Goal: Information Seeking & Learning: Check status

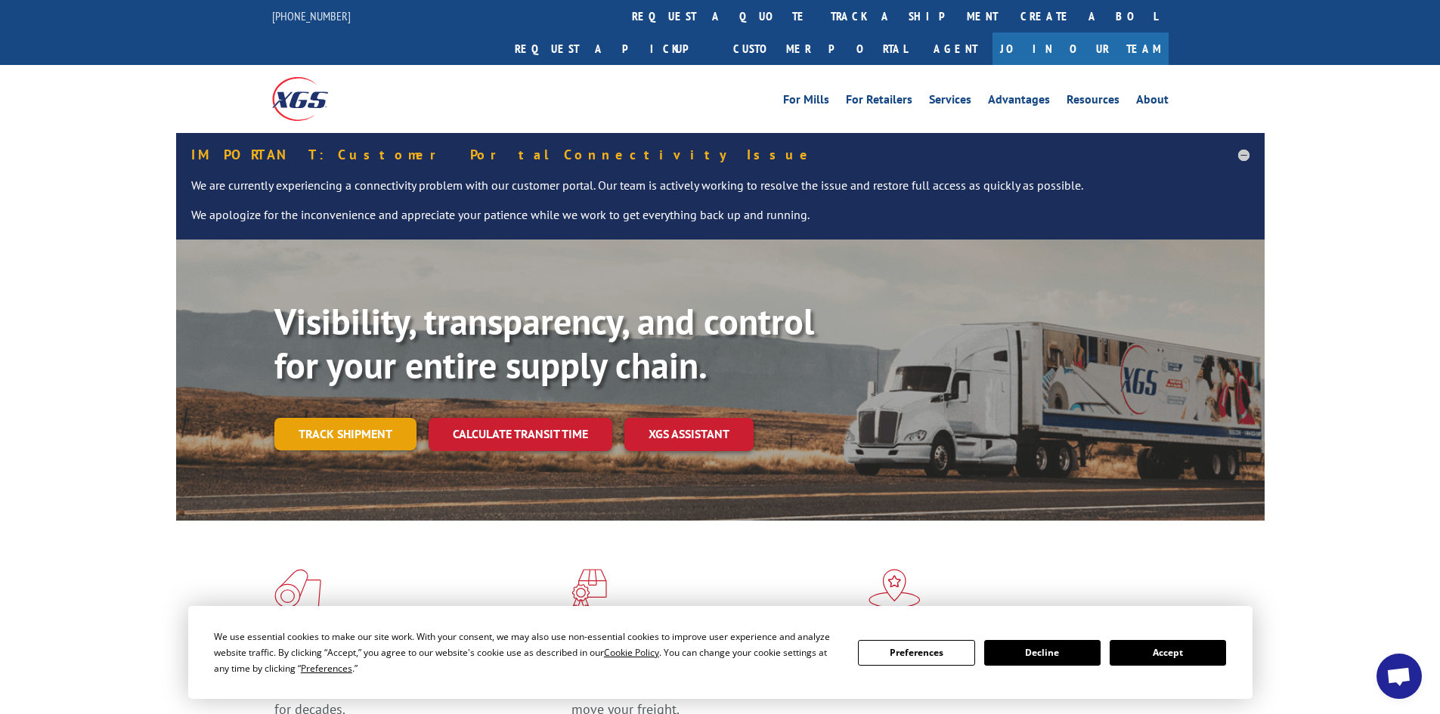
click at [374, 418] on link "Track shipment" at bounding box center [345, 434] width 142 height 32
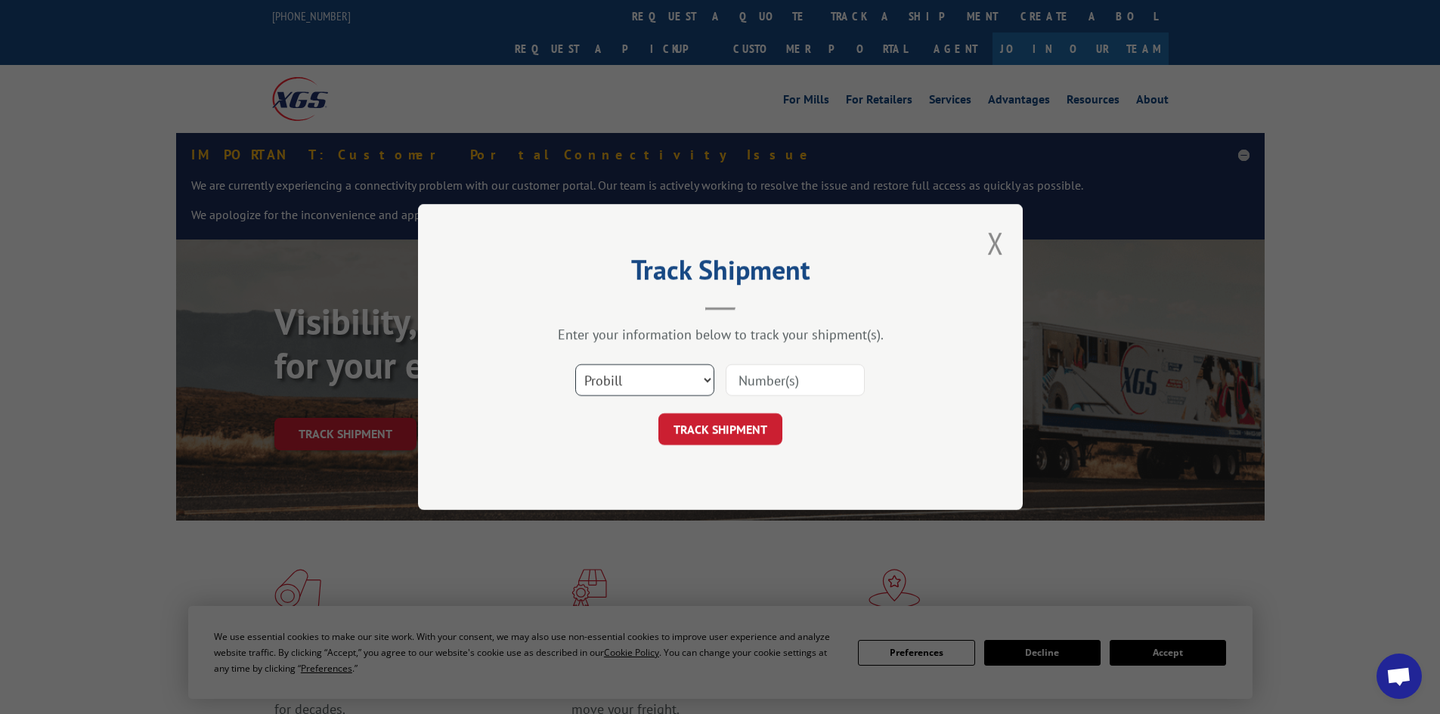
click at [709, 375] on select "Select category... Probill BOL PO" at bounding box center [644, 380] width 139 height 32
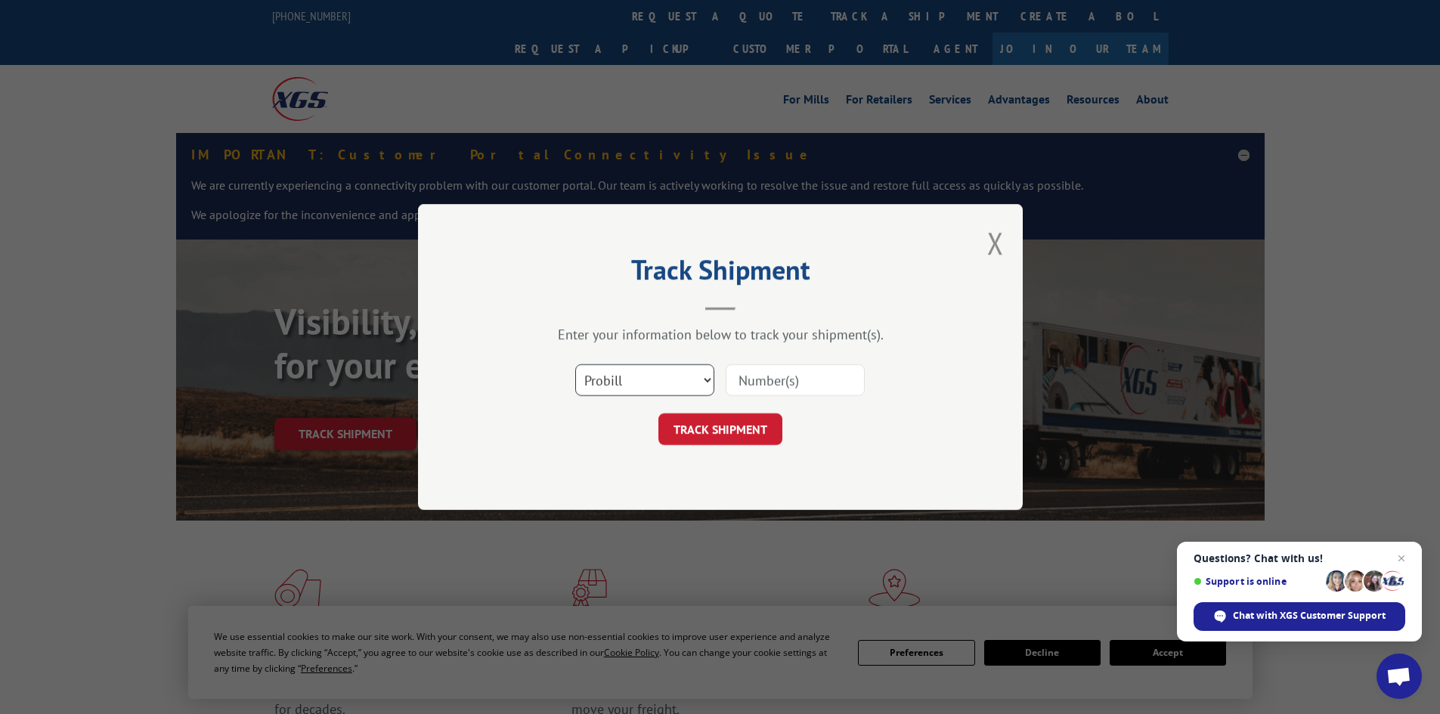
select select "po"
click at [575, 364] on select "Select category... Probill BOL PO" at bounding box center [644, 380] width 139 height 32
click at [628, 478] on div "Track Shipment Enter your information below to track your shipment(s). Select c…" at bounding box center [720, 357] width 605 height 306
click at [757, 375] on input at bounding box center [795, 380] width 139 height 32
paste input "#19545436"
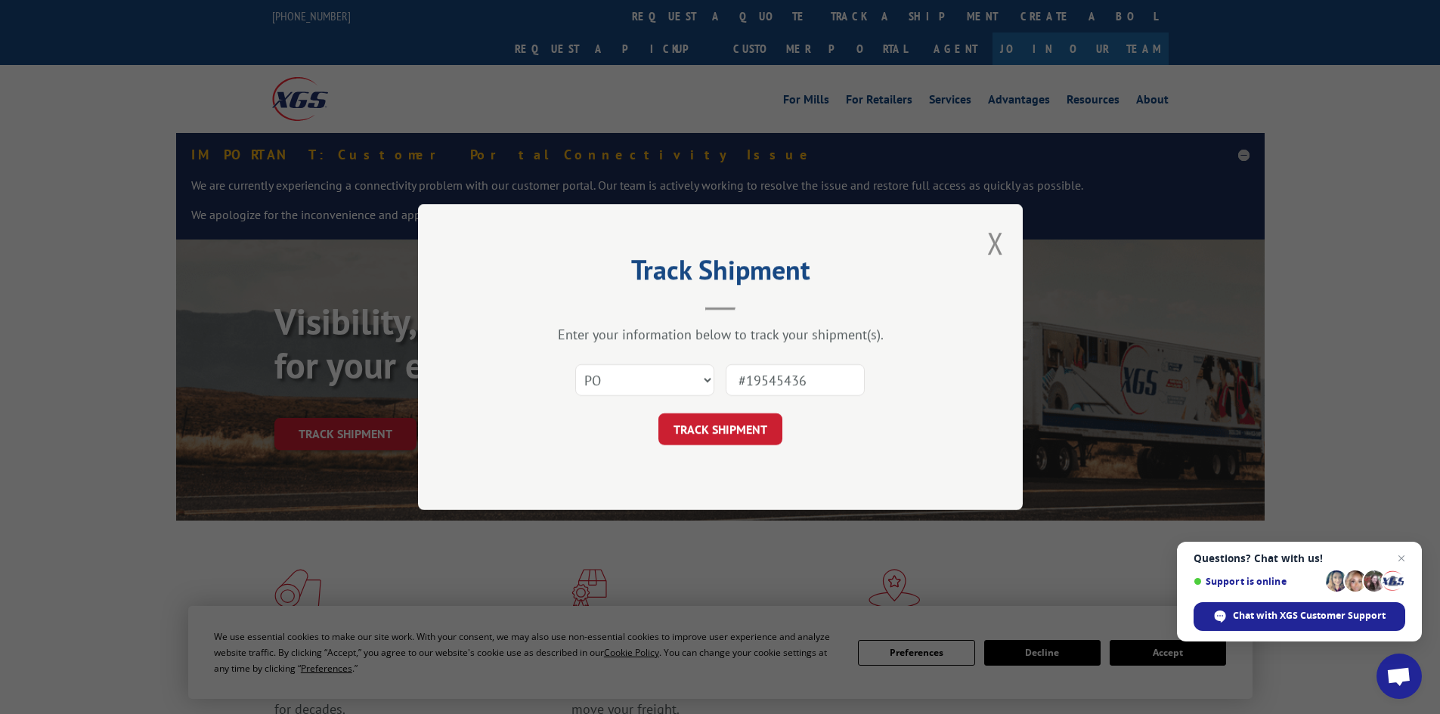
click at [745, 379] on input "#19545436" at bounding box center [795, 380] width 139 height 32
type input "19545436"
click at [735, 425] on button "TRACK SHIPMENT" at bounding box center [720, 430] width 124 height 32
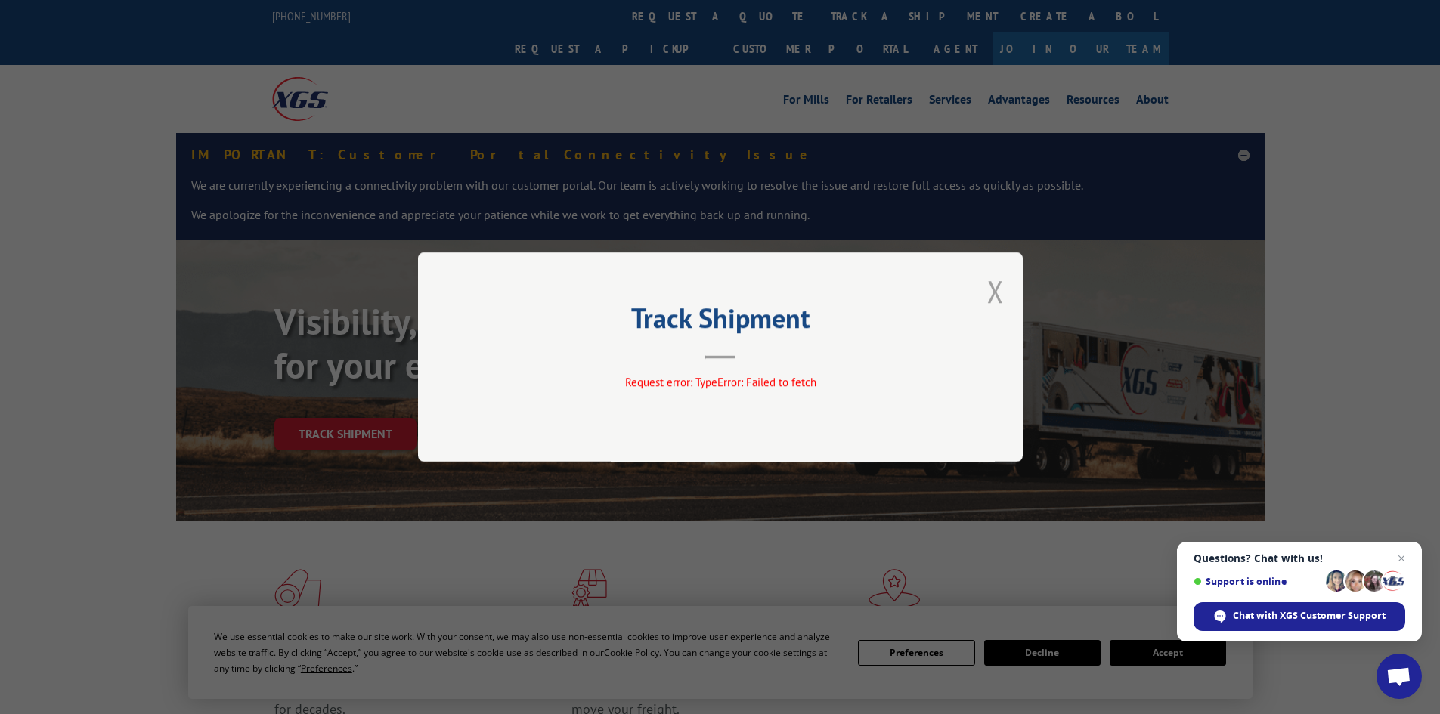
click at [1002, 289] on button "Close modal" at bounding box center [995, 291] width 17 height 40
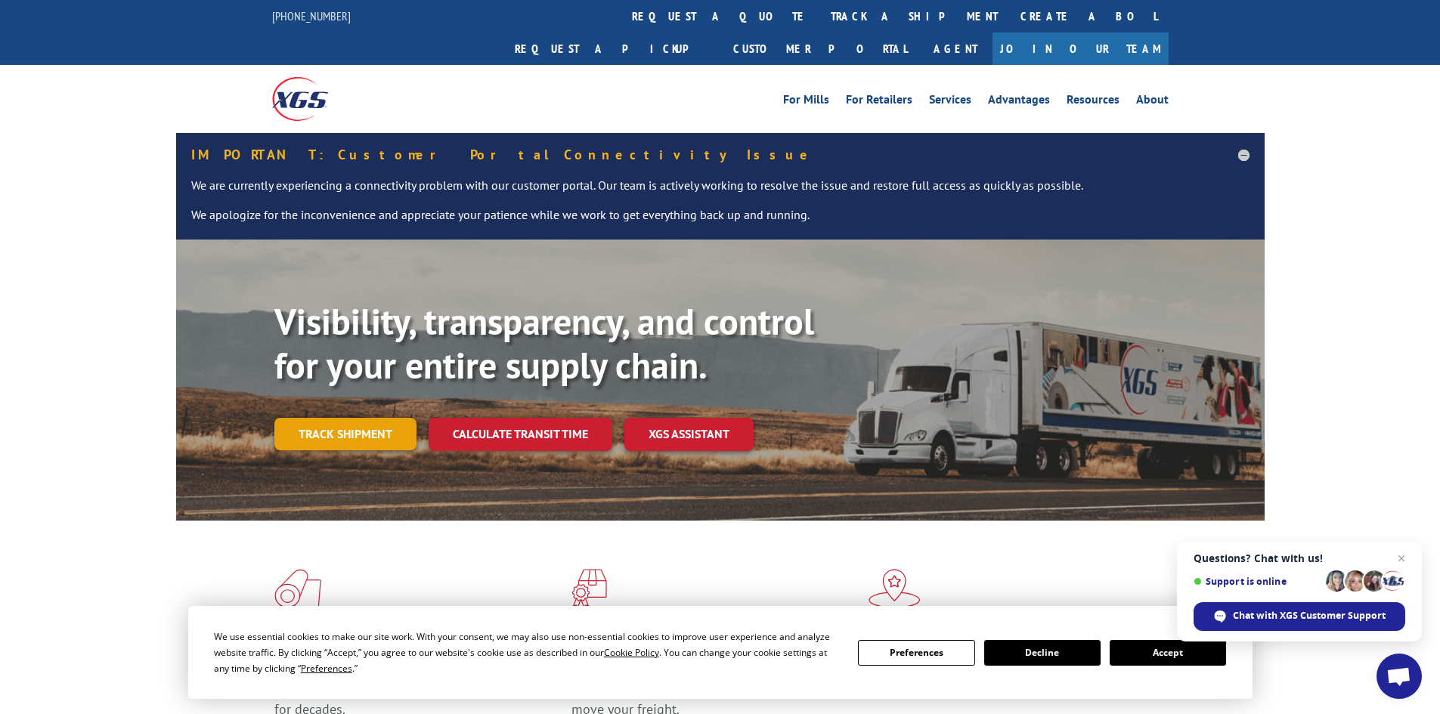
click at [401, 418] on link "Track shipment" at bounding box center [345, 434] width 142 height 32
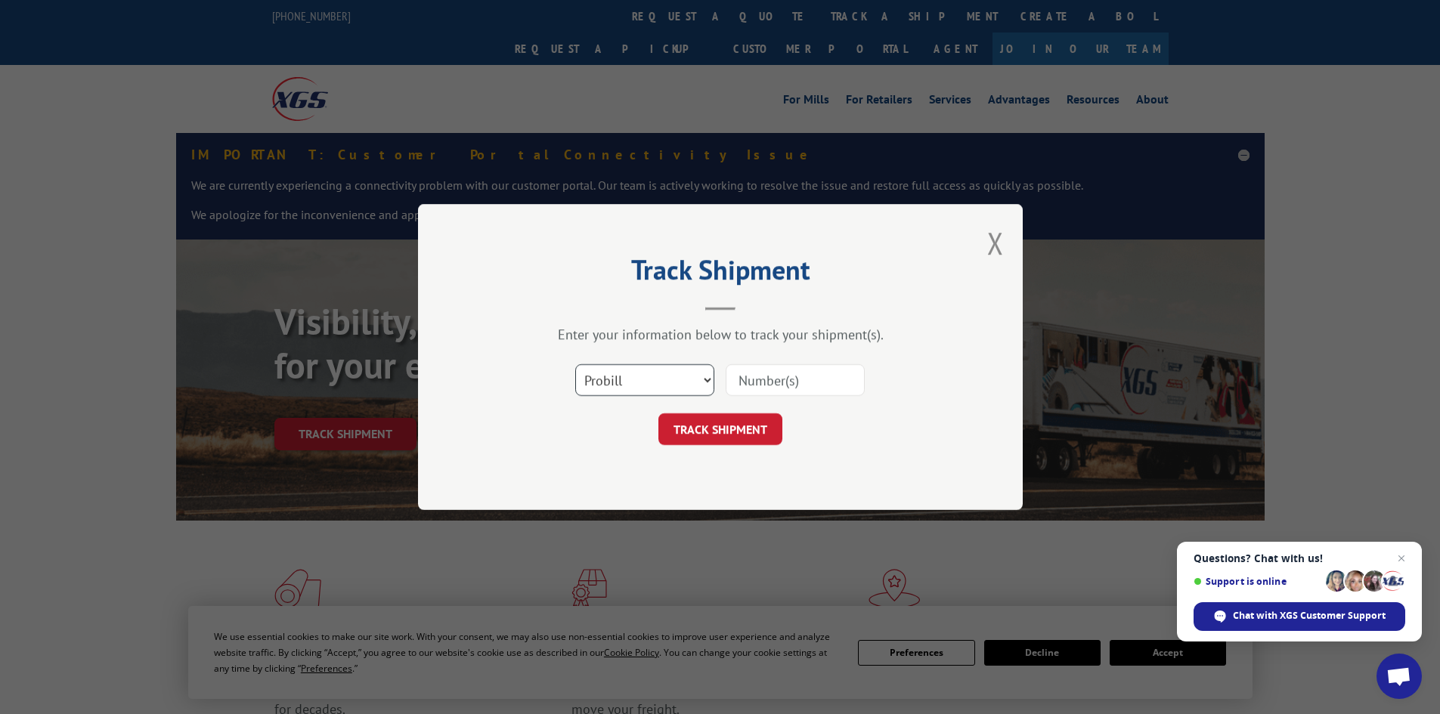
click at [694, 376] on select "Select category... Probill BOL PO" at bounding box center [644, 380] width 139 height 32
click at [575, 364] on select "Select category... Probill BOL PO" at bounding box center [644, 380] width 139 height 32
click at [671, 379] on select "Select category... Probill BOL PO" at bounding box center [644, 380] width 139 height 32
select select "po"
click at [575, 364] on select "Select category... Probill BOL PO" at bounding box center [644, 380] width 139 height 32
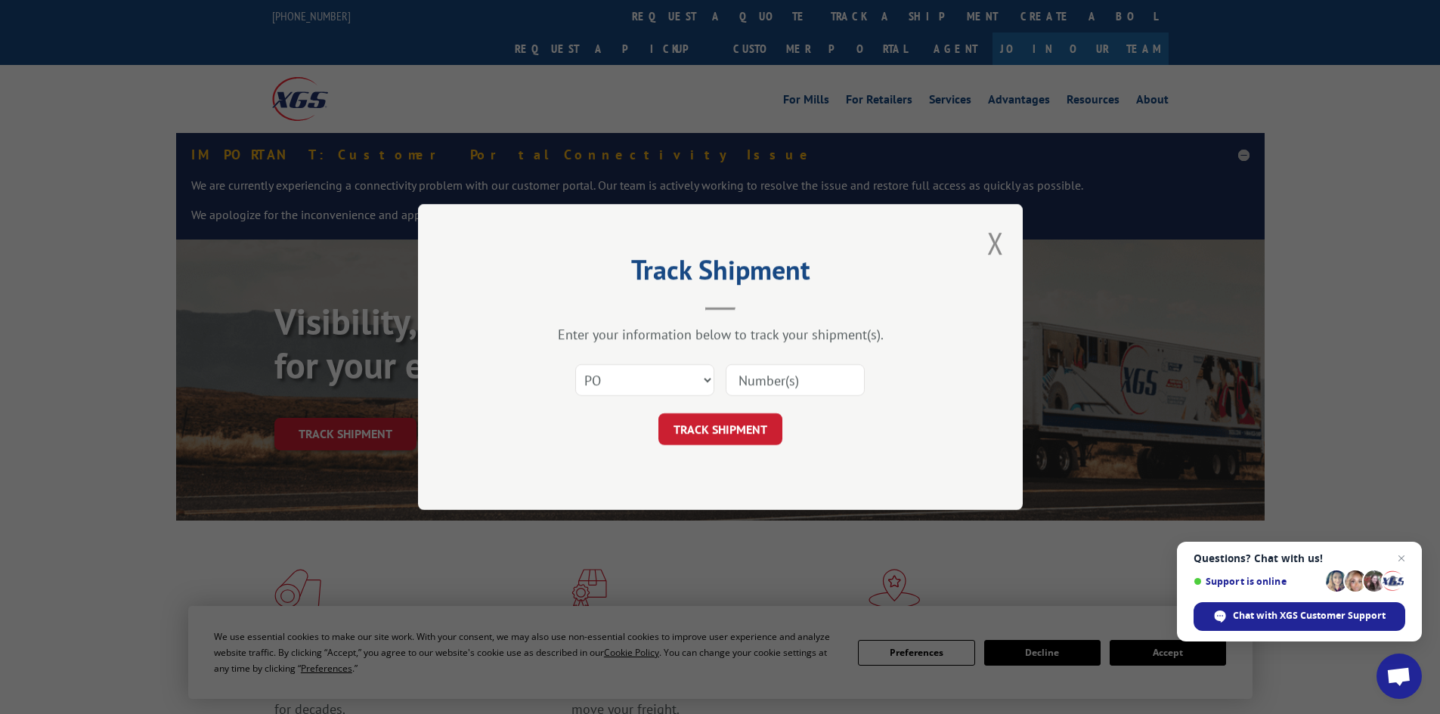
click at [770, 374] on input at bounding box center [795, 380] width 139 height 32
paste input "#19545436"
click at [746, 377] on input "#19545436" at bounding box center [795, 380] width 139 height 32
type input "19545436"
click at [683, 433] on button "TRACK SHIPMENT" at bounding box center [720, 430] width 124 height 32
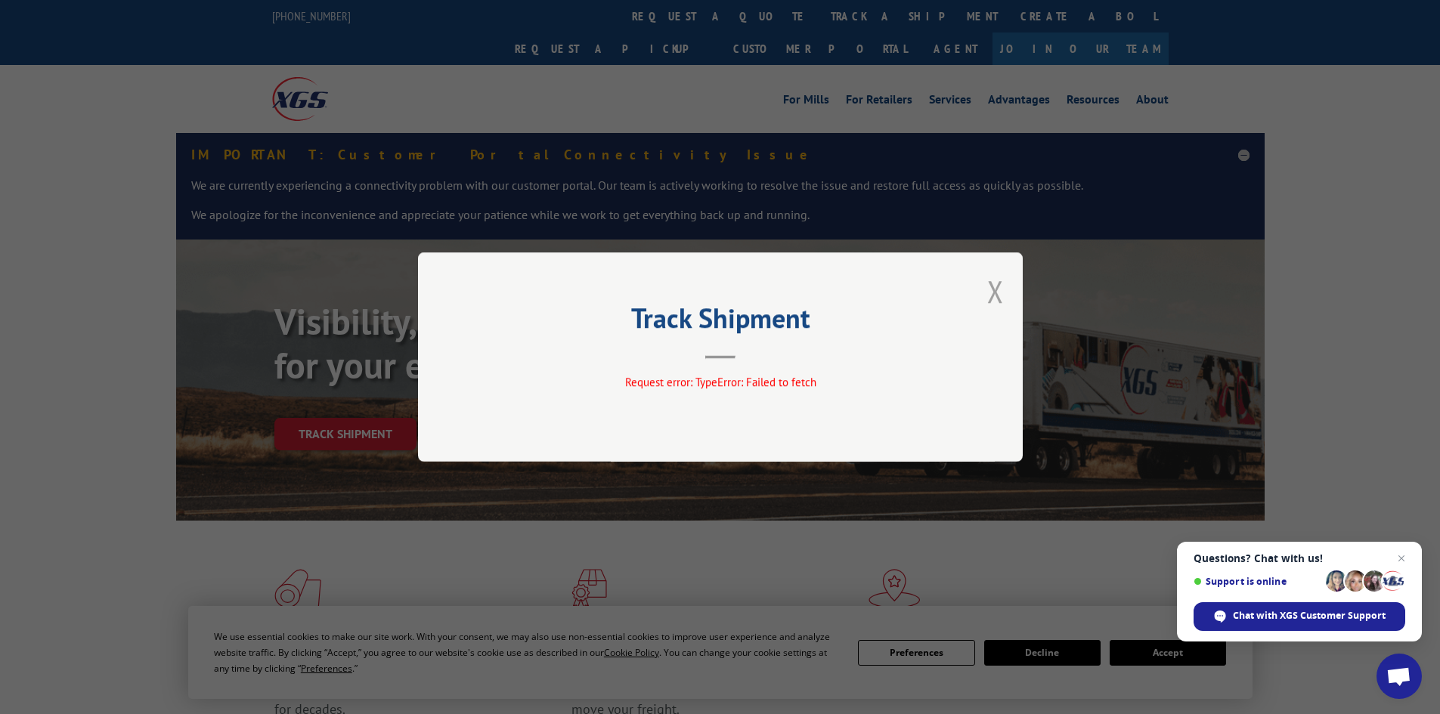
click at [993, 287] on button "Close modal" at bounding box center [995, 291] width 17 height 40
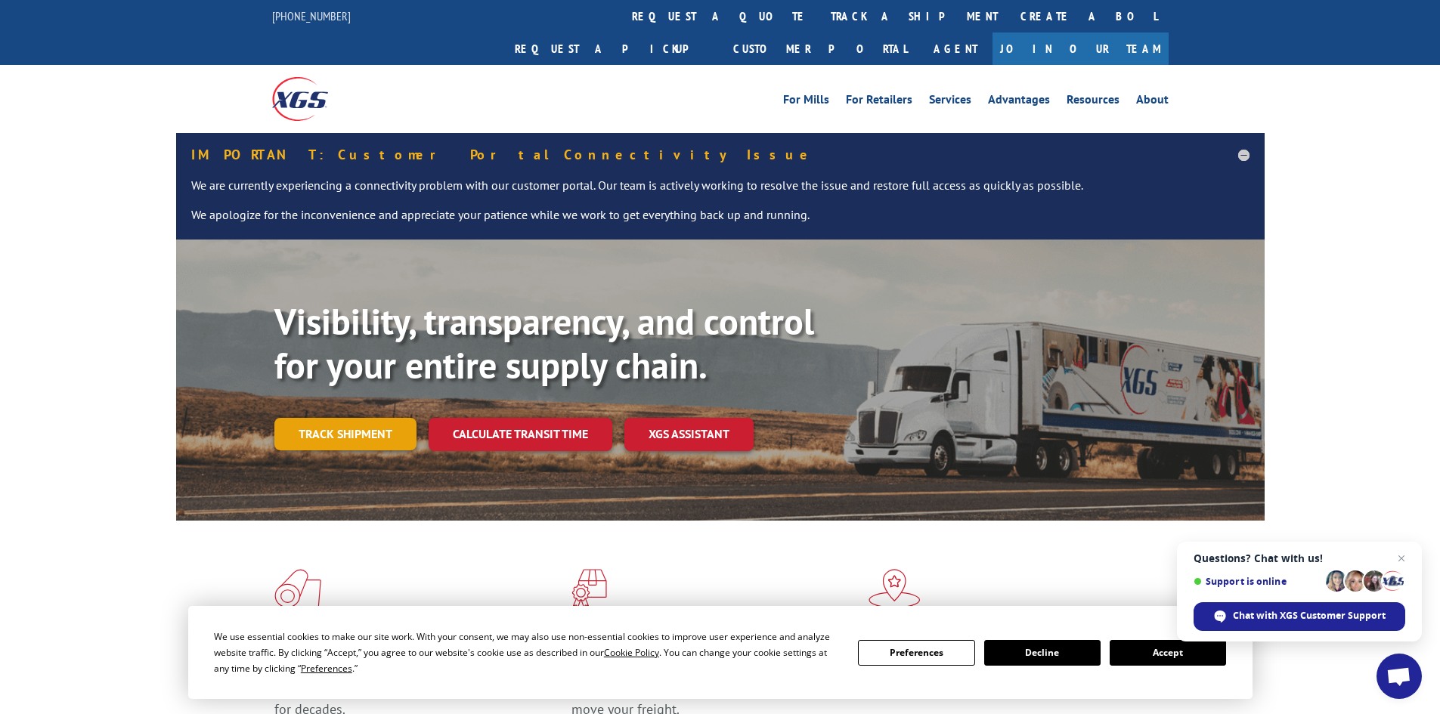
click at [348, 418] on link "Track shipment" at bounding box center [345, 434] width 142 height 32
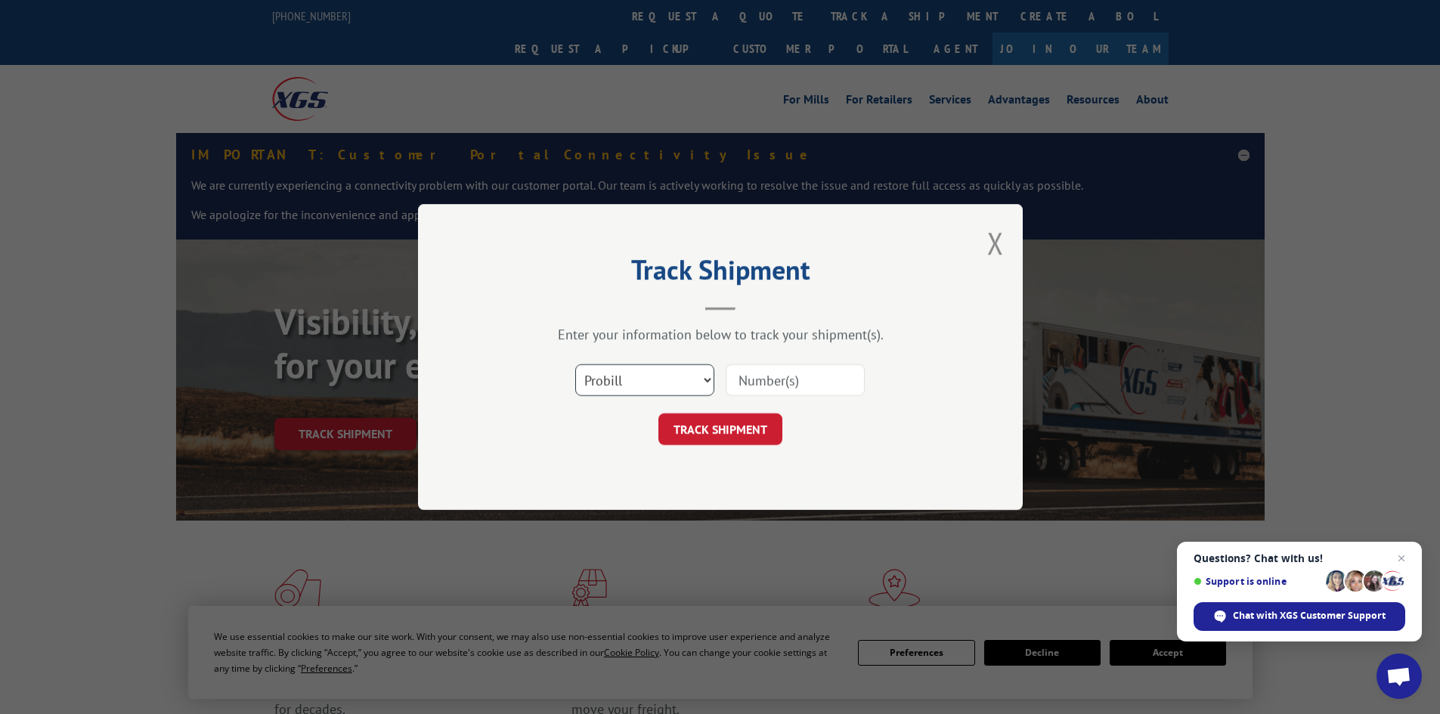
drag, startPoint x: 690, startPoint y: 376, endPoint x: 682, endPoint y: 386, distance: 12.9
click at [690, 376] on select "Select category... Probill BOL PO" at bounding box center [644, 380] width 139 height 32
select select "po"
click at [575, 364] on select "Select category... Probill BOL PO" at bounding box center [644, 380] width 139 height 32
click at [744, 377] on input at bounding box center [795, 380] width 139 height 32
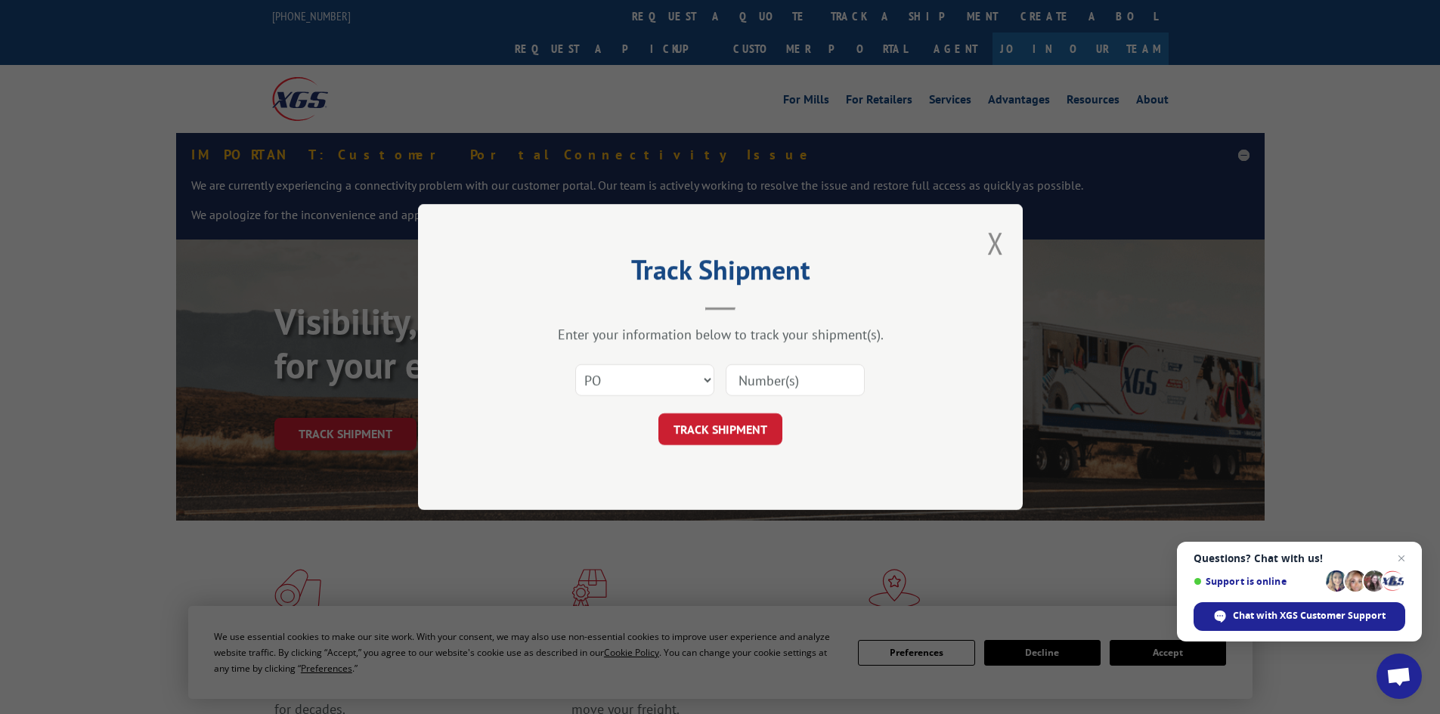
paste input "19545436"
type input "19545436"
click at [726, 421] on button "TRACK SHIPMENT" at bounding box center [720, 430] width 124 height 32
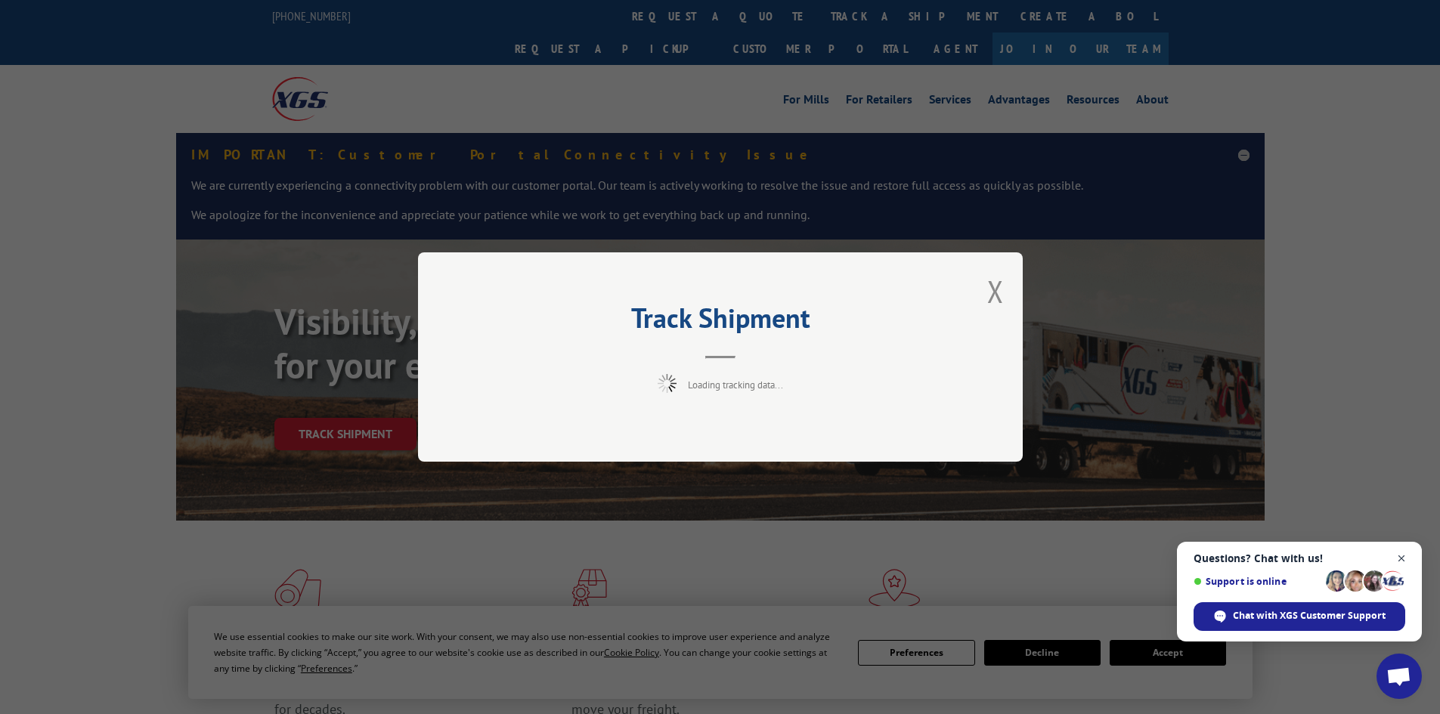
click at [1396, 557] on span "Close chat" at bounding box center [1401, 559] width 19 height 19
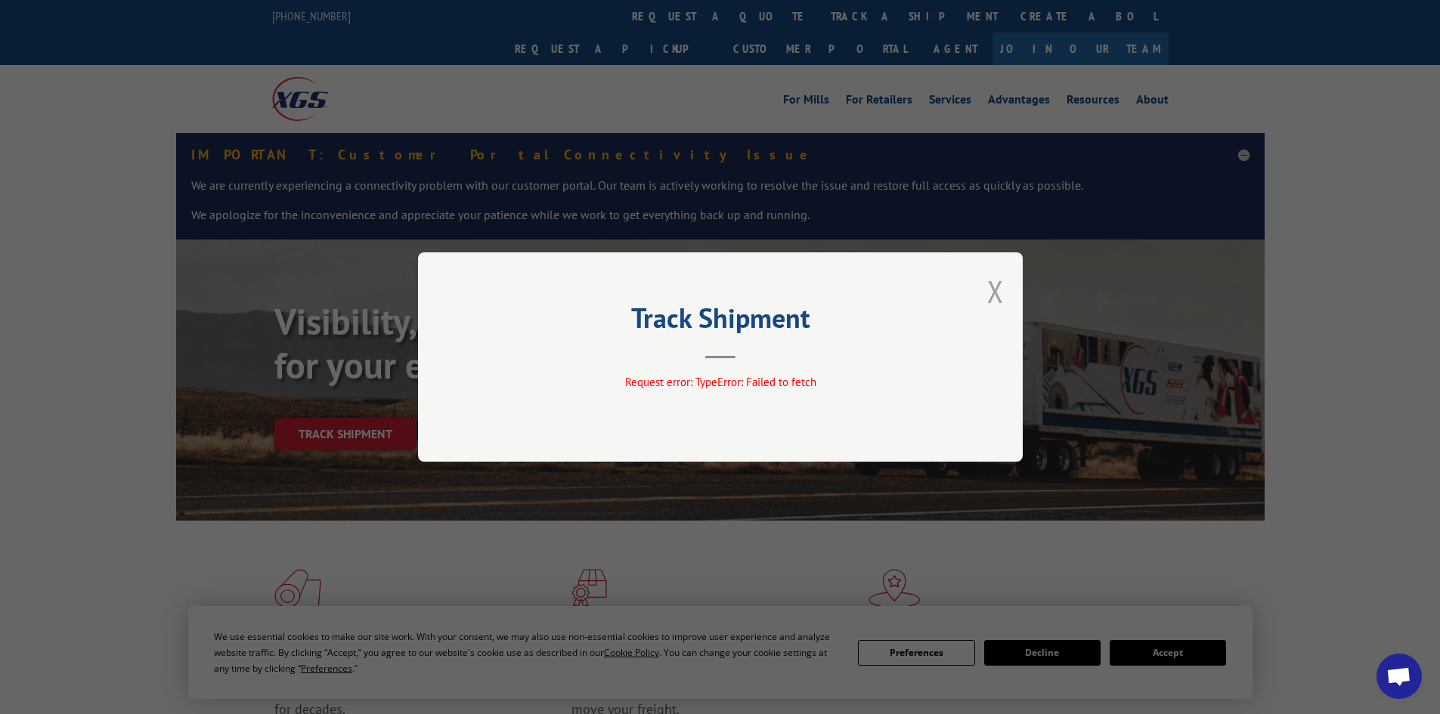
click at [987, 286] on button "Close modal" at bounding box center [995, 291] width 17 height 40
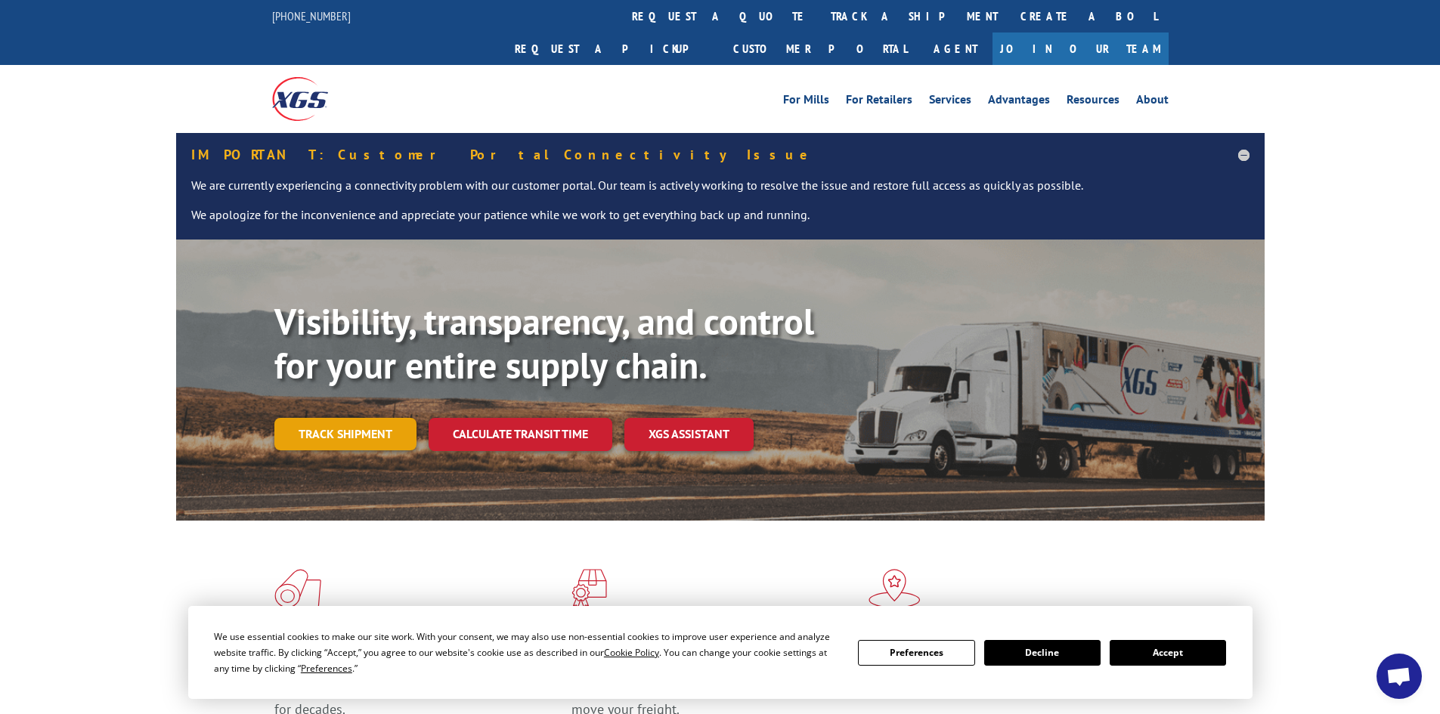
click at [338, 418] on link "Track shipment" at bounding box center [345, 434] width 142 height 32
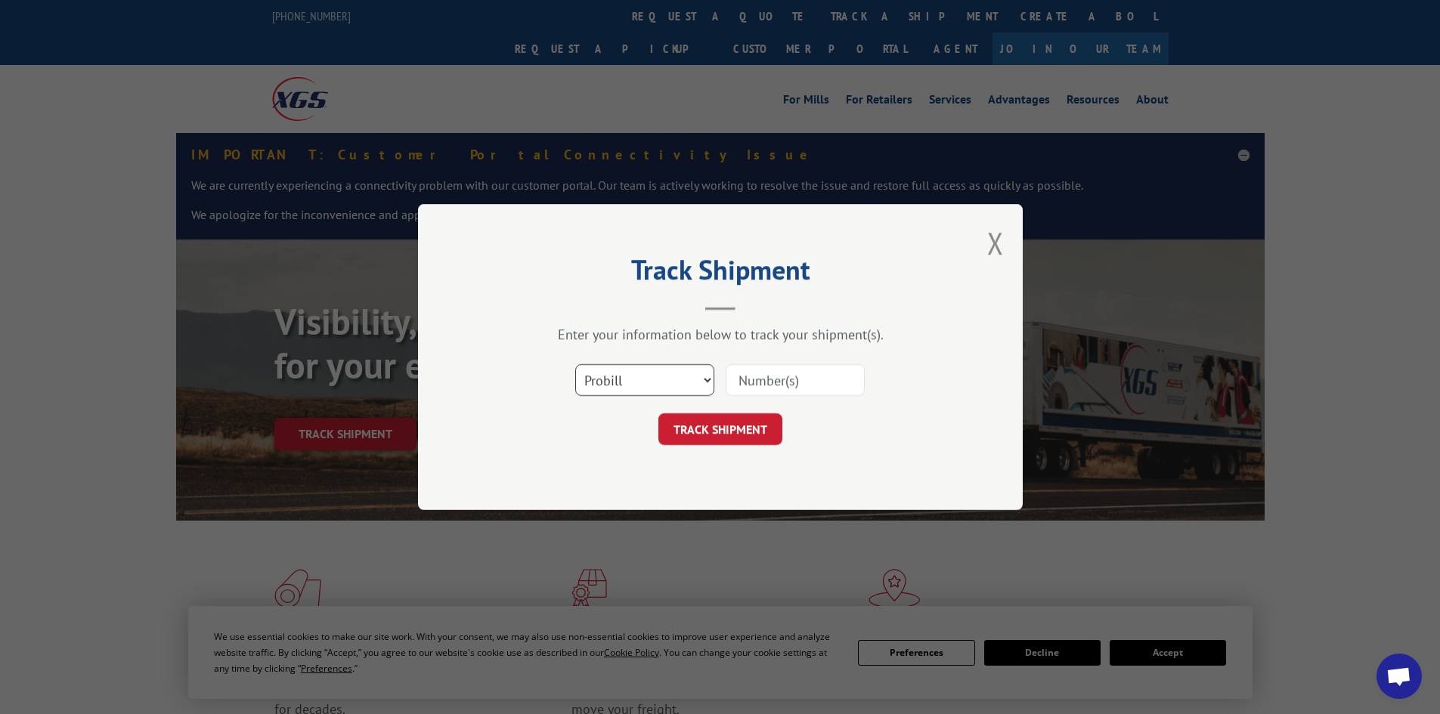
click at [694, 376] on select "Select category... Probill BOL PO" at bounding box center [644, 380] width 139 height 32
select select "bol"
click at [575, 364] on select "Select category... Probill BOL PO" at bounding box center [644, 380] width 139 height 32
click at [772, 381] on input at bounding box center [795, 380] width 139 height 32
paste input "5327768"
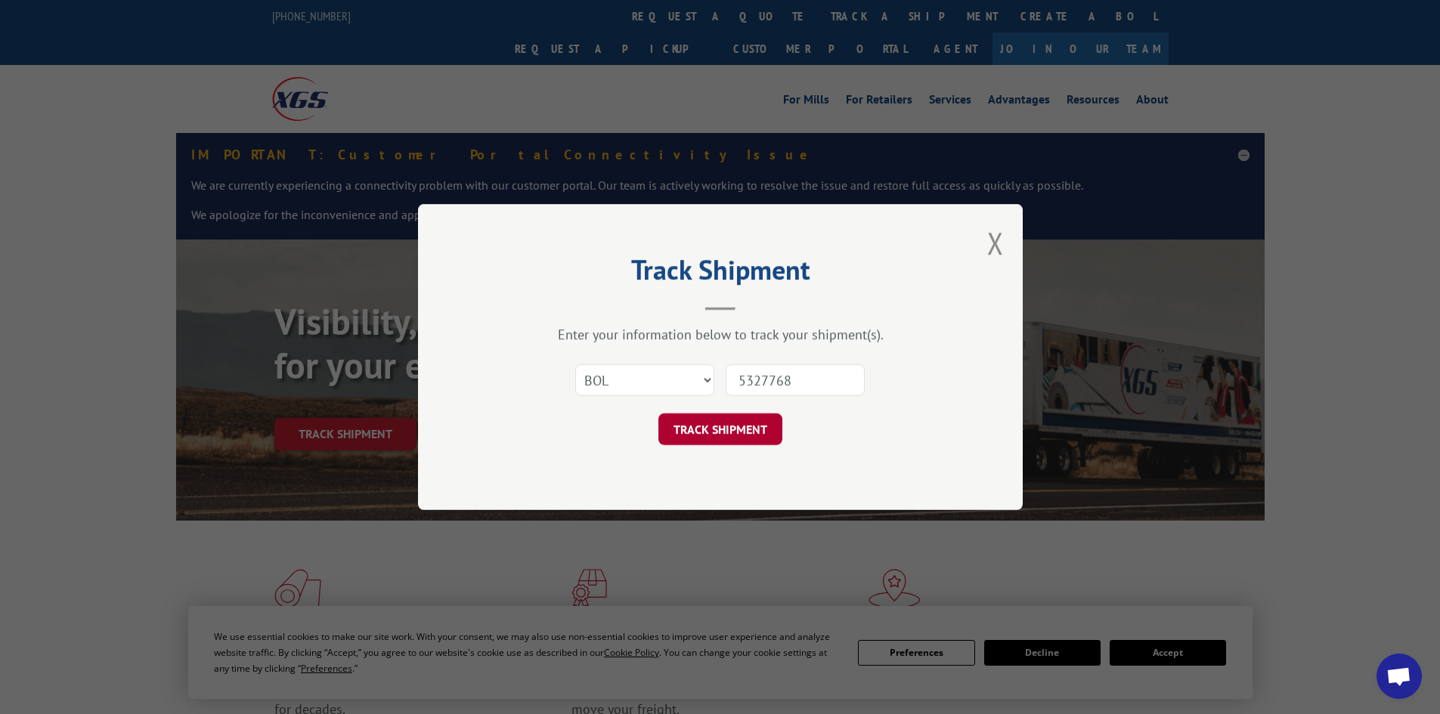
type input "5327768"
click at [714, 427] on button "TRACK SHIPMENT" at bounding box center [720, 430] width 124 height 32
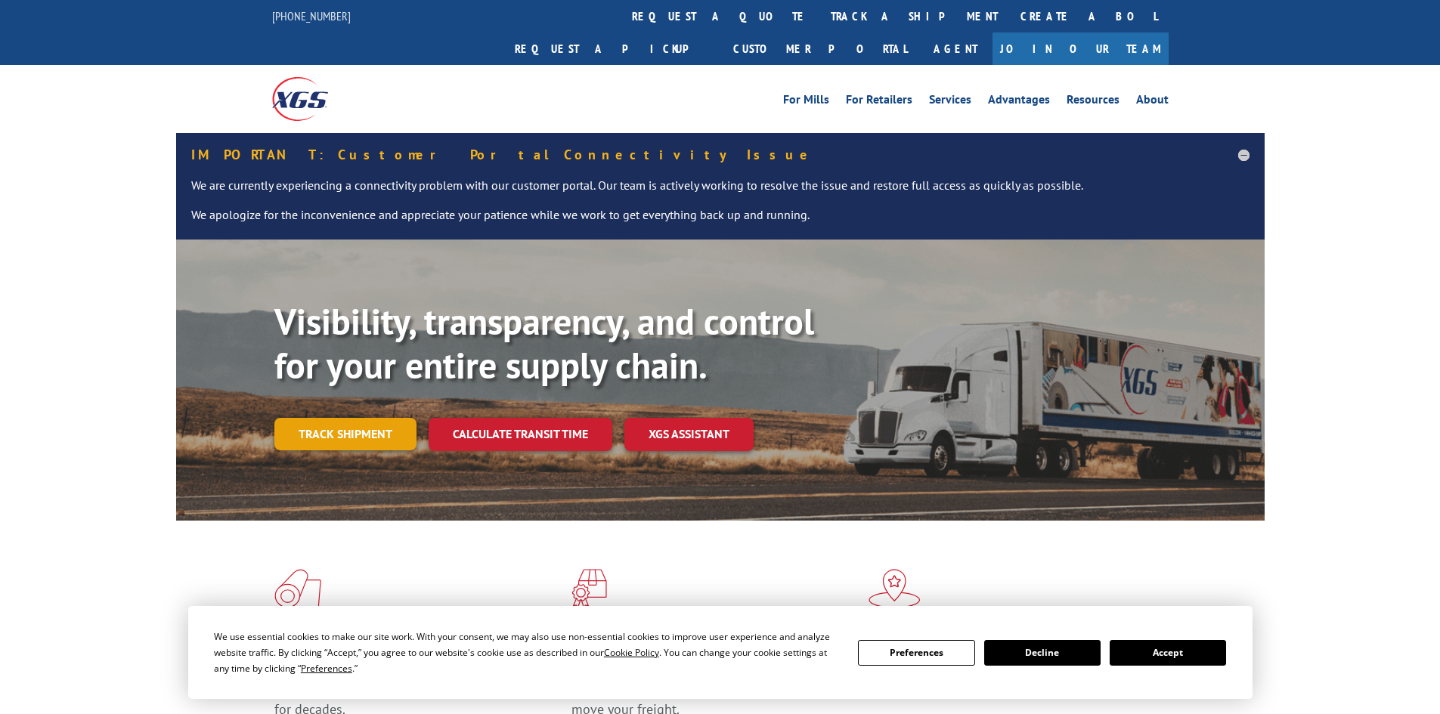
click at [377, 418] on link "Track shipment" at bounding box center [345, 434] width 142 height 32
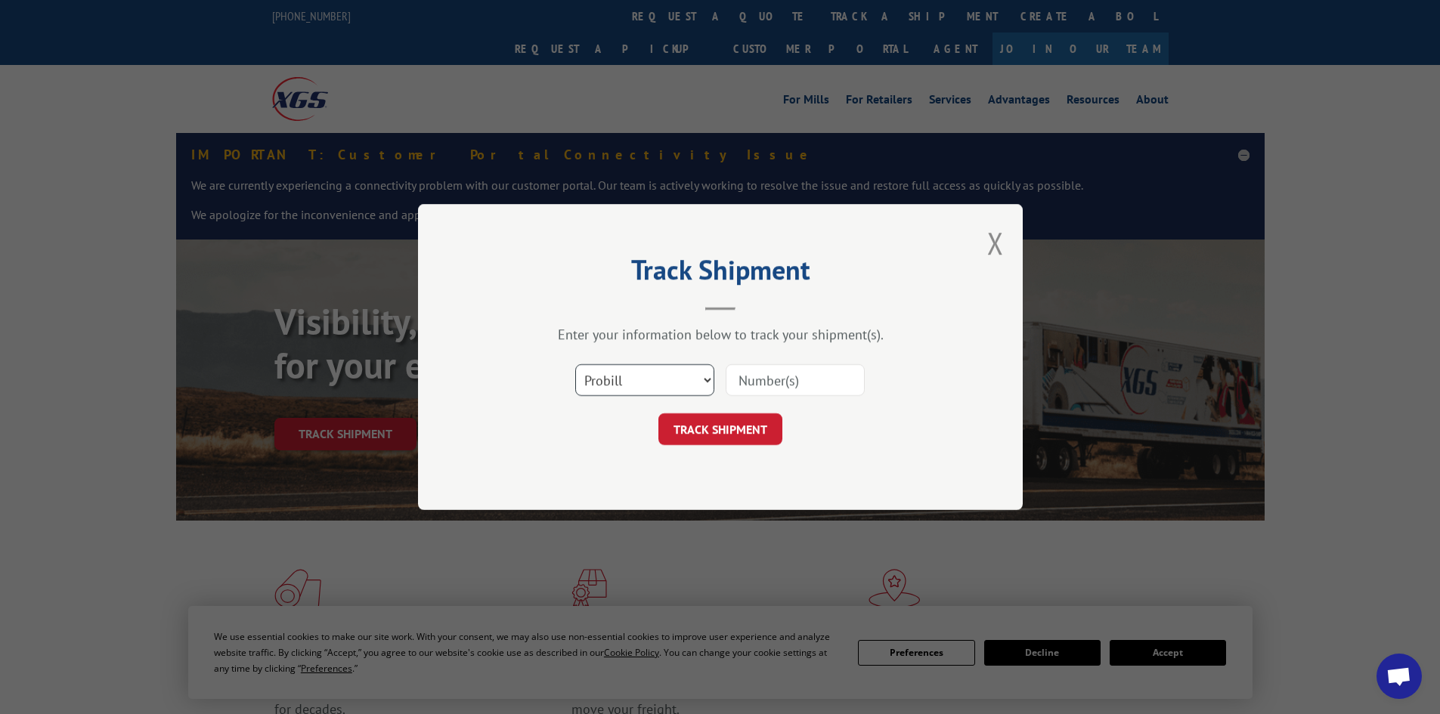
click at [711, 379] on select "Select category... Probill BOL PO" at bounding box center [644, 380] width 139 height 32
select select "po"
click at [575, 364] on select "Select category... Probill BOL PO" at bounding box center [644, 380] width 139 height 32
click at [765, 383] on input at bounding box center [795, 380] width 139 height 32
paste input "19545447"
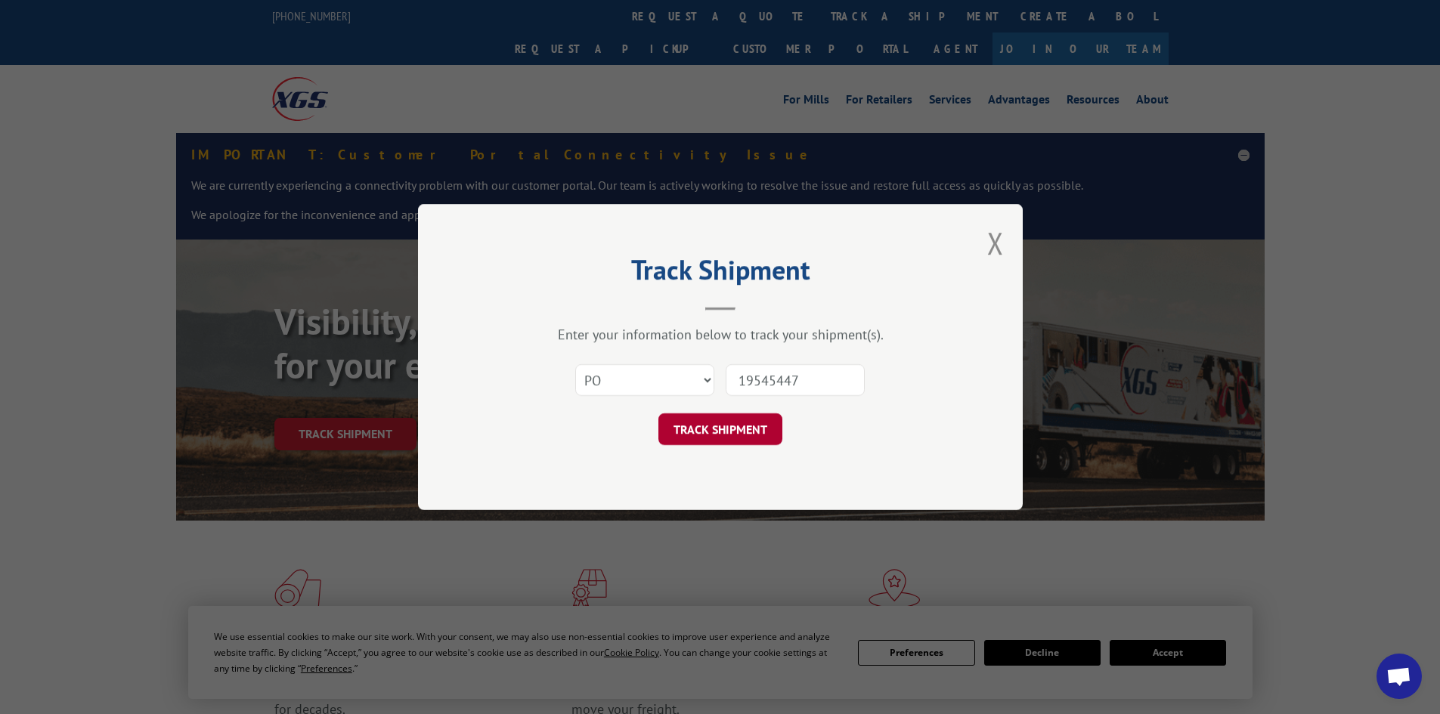
type input "19545447"
click at [766, 430] on button "TRACK SHIPMENT" at bounding box center [720, 430] width 124 height 32
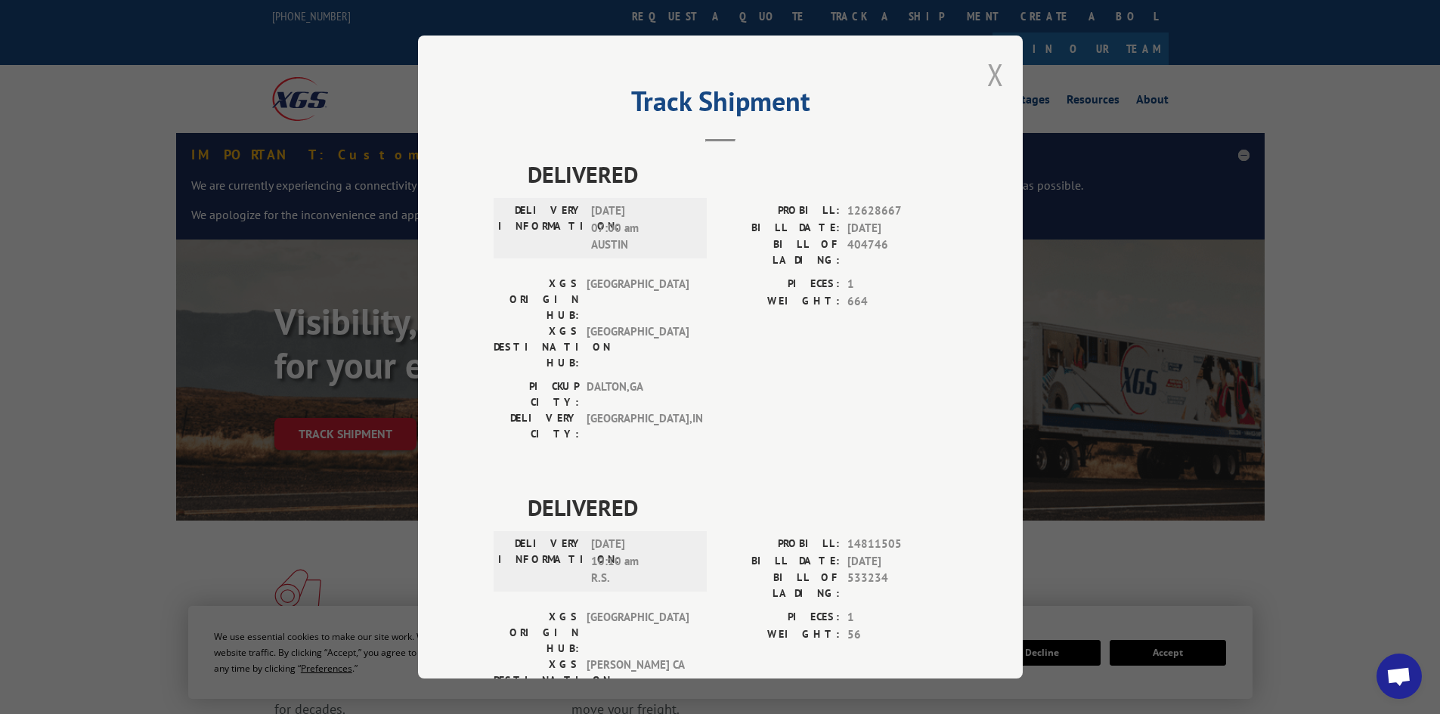
click at [993, 71] on button "Close modal" at bounding box center [995, 74] width 17 height 40
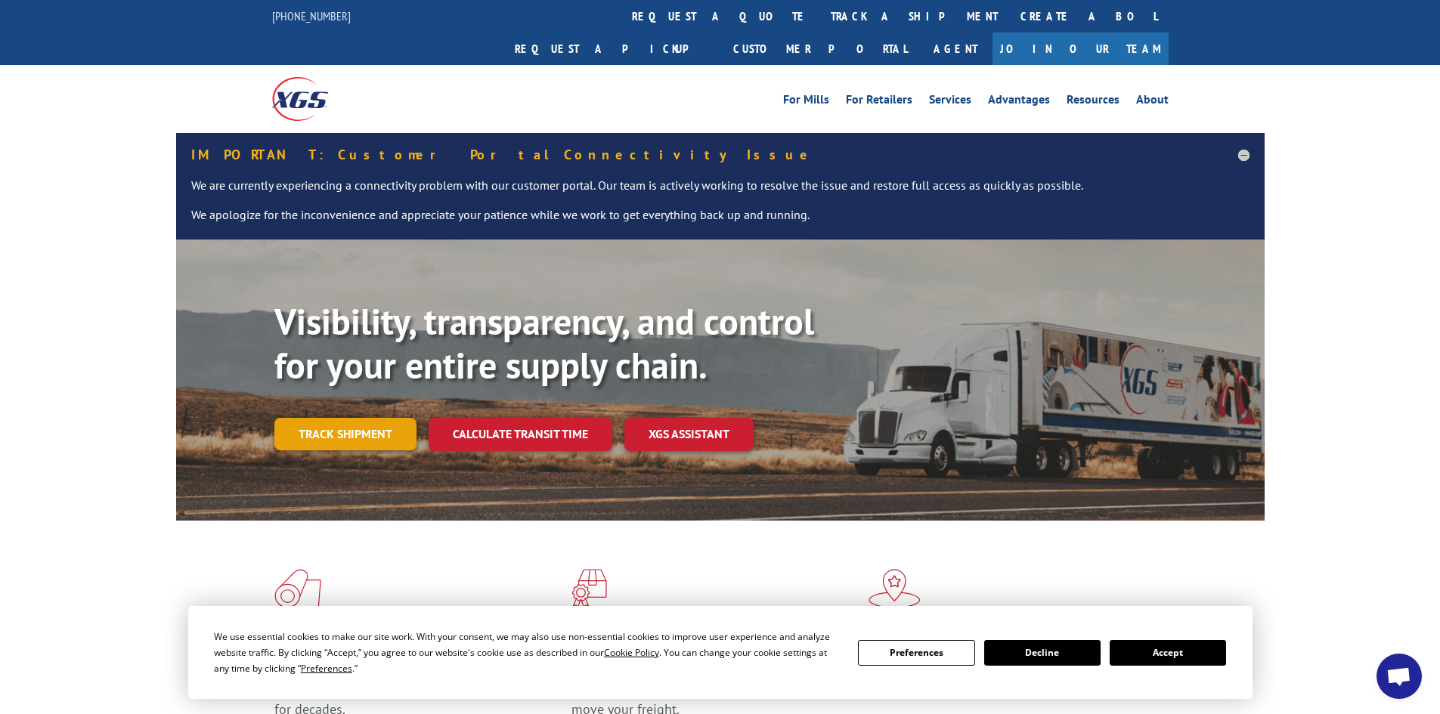
click at [392, 418] on link "Track shipment" at bounding box center [345, 434] width 142 height 32
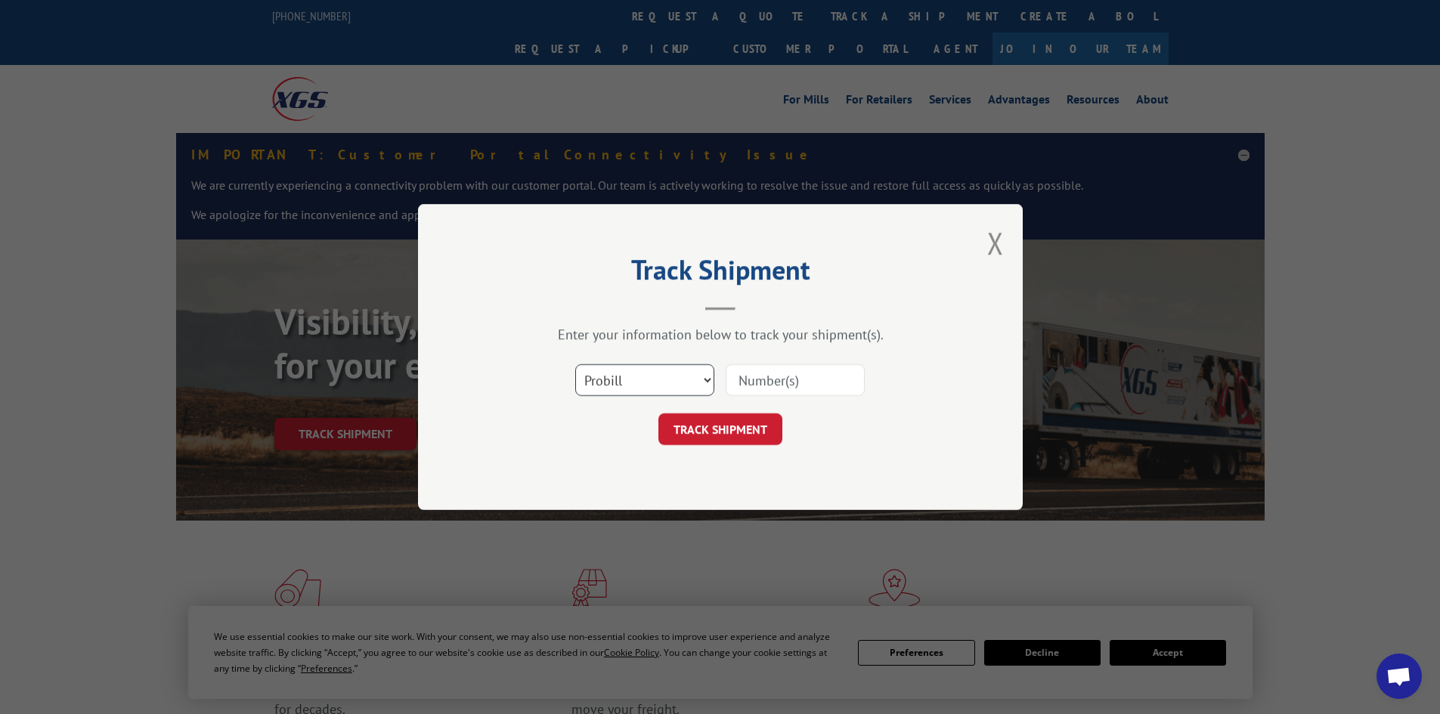
click at [664, 378] on select "Select category... Probill BOL PO" at bounding box center [644, 380] width 139 height 32
select select "po"
click at [575, 364] on select "Select category... Probill BOL PO" at bounding box center [644, 380] width 139 height 32
click at [760, 386] on input at bounding box center [795, 380] width 139 height 32
paste input "19545436"
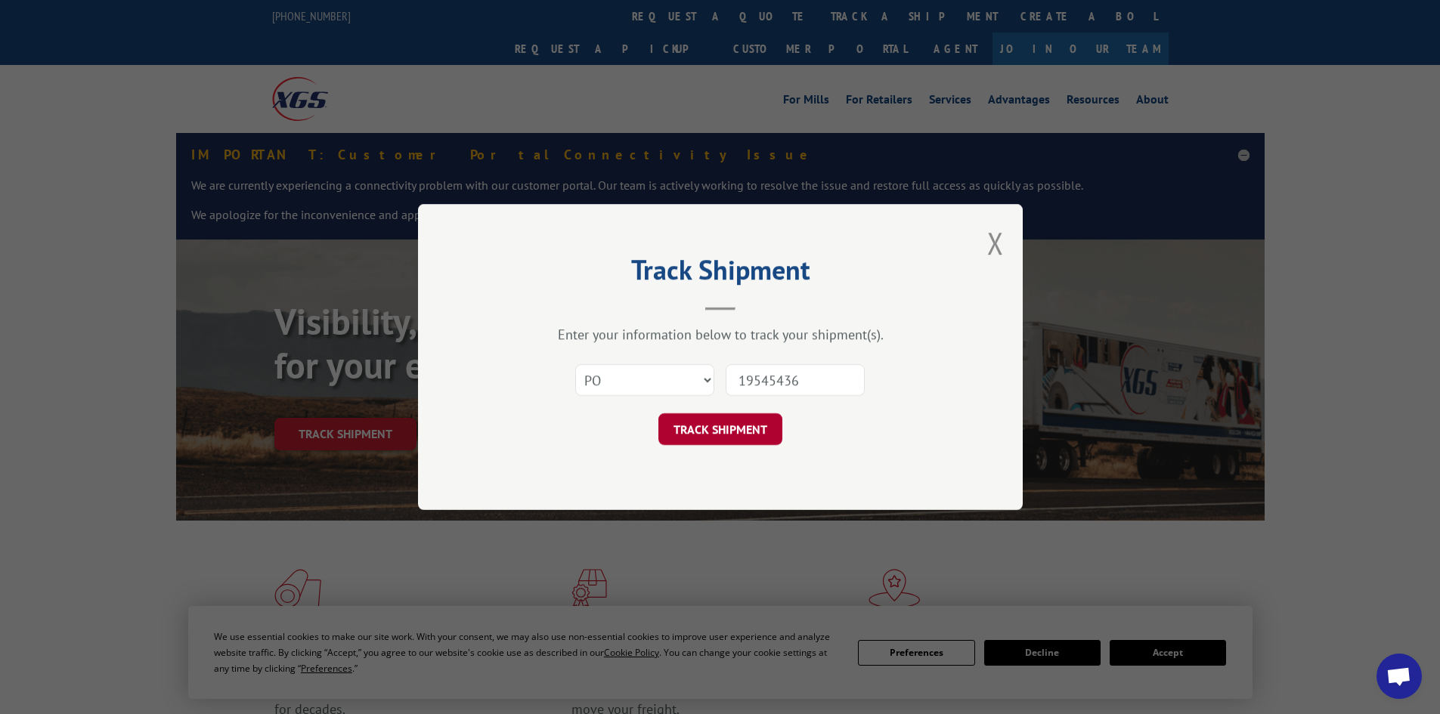
type input "19545436"
click at [749, 432] on button "TRACK SHIPMENT" at bounding box center [720, 430] width 124 height 32
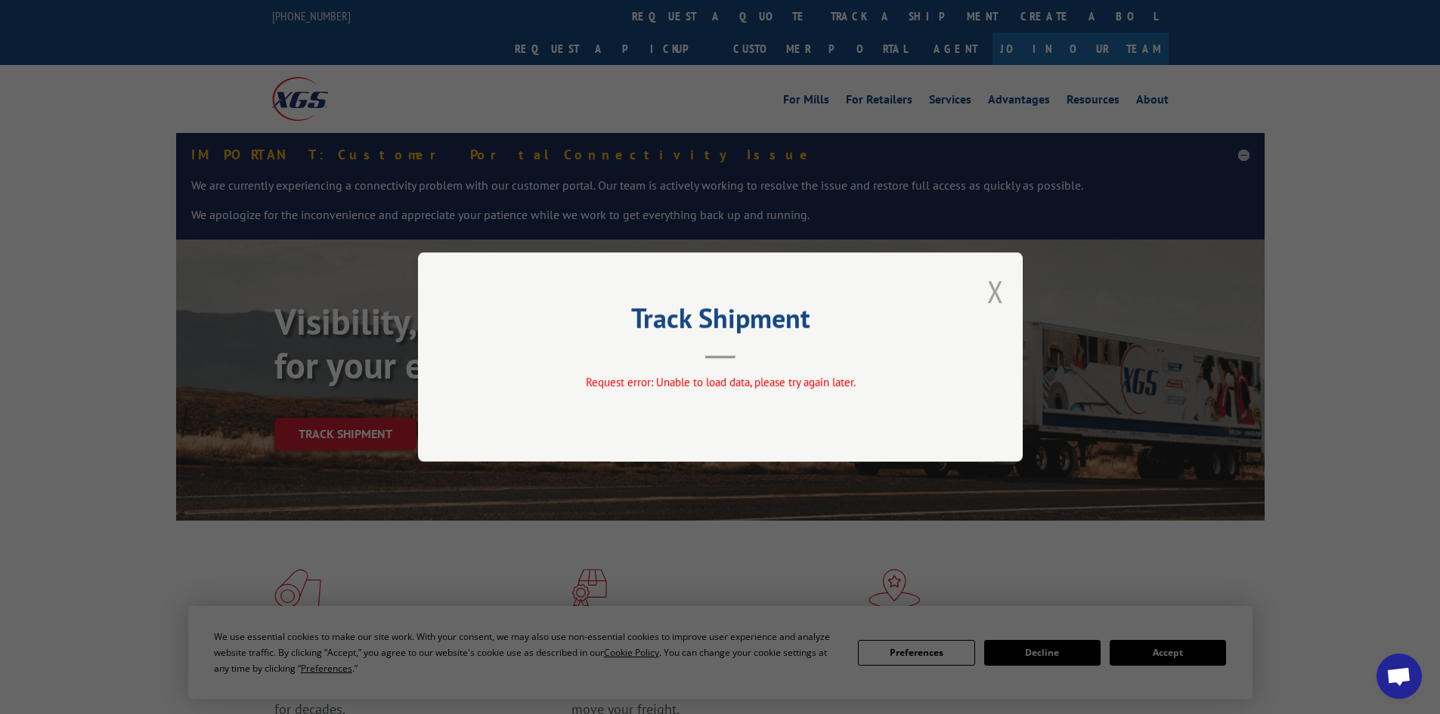
click at [1002, 288] on button "Close modal" at bounding box center [995, 291] width 17 height 40
